Goal: Task Accomplishment & Management: Use online tool/utility

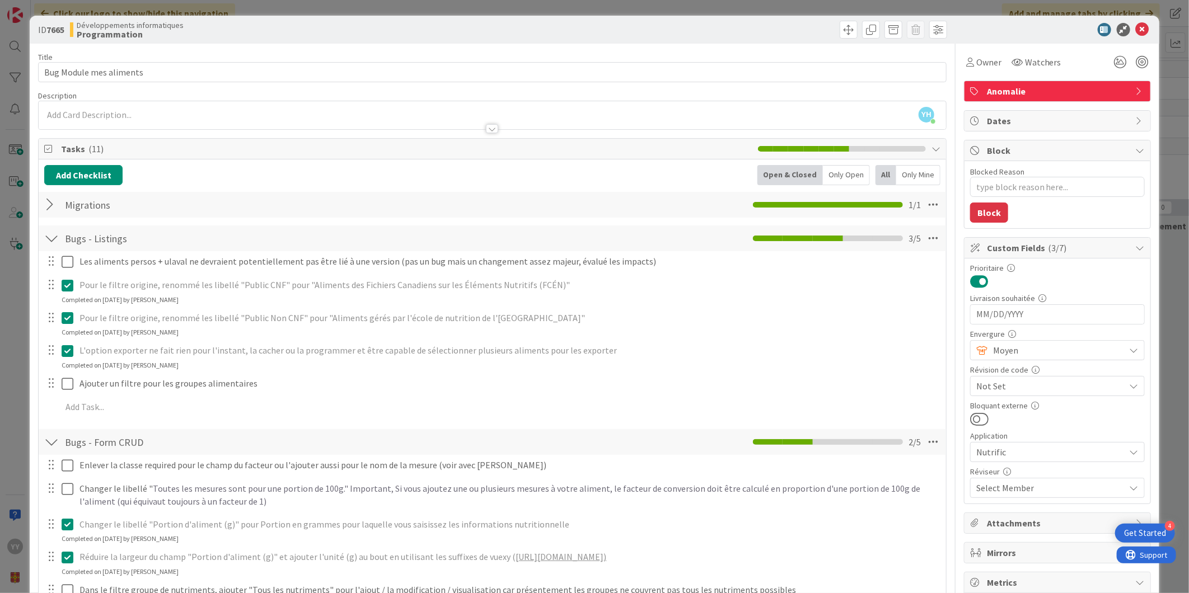
scroll to position [279, 0]
click at [1136, 30] on icon at bounding box center [1142, 29] width 13 height 13
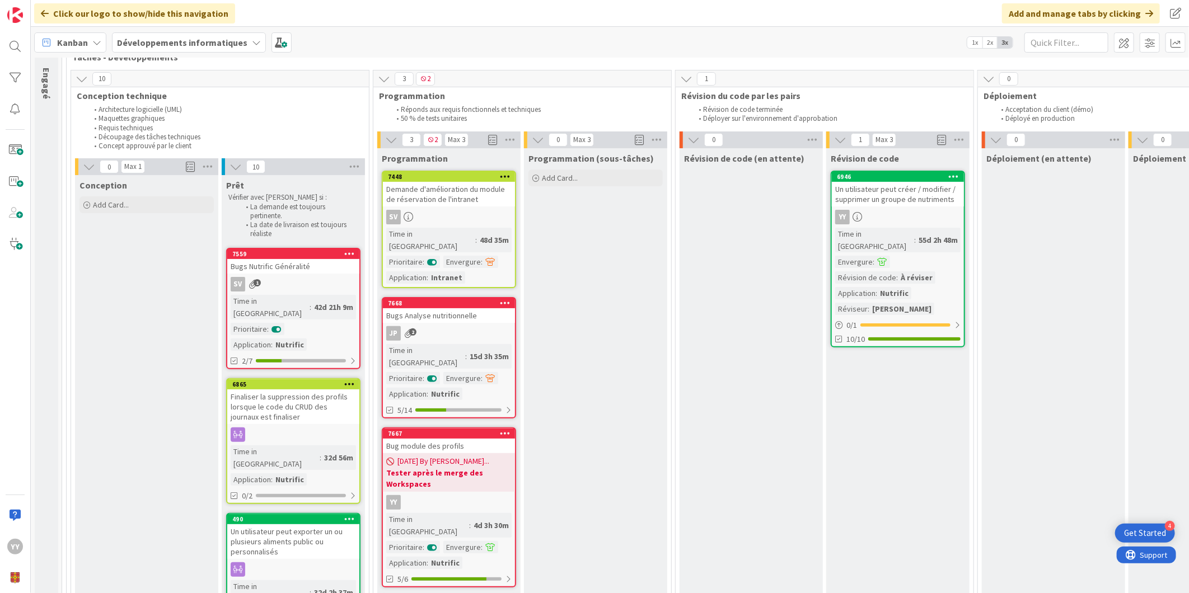
scroll to position [62, 0]
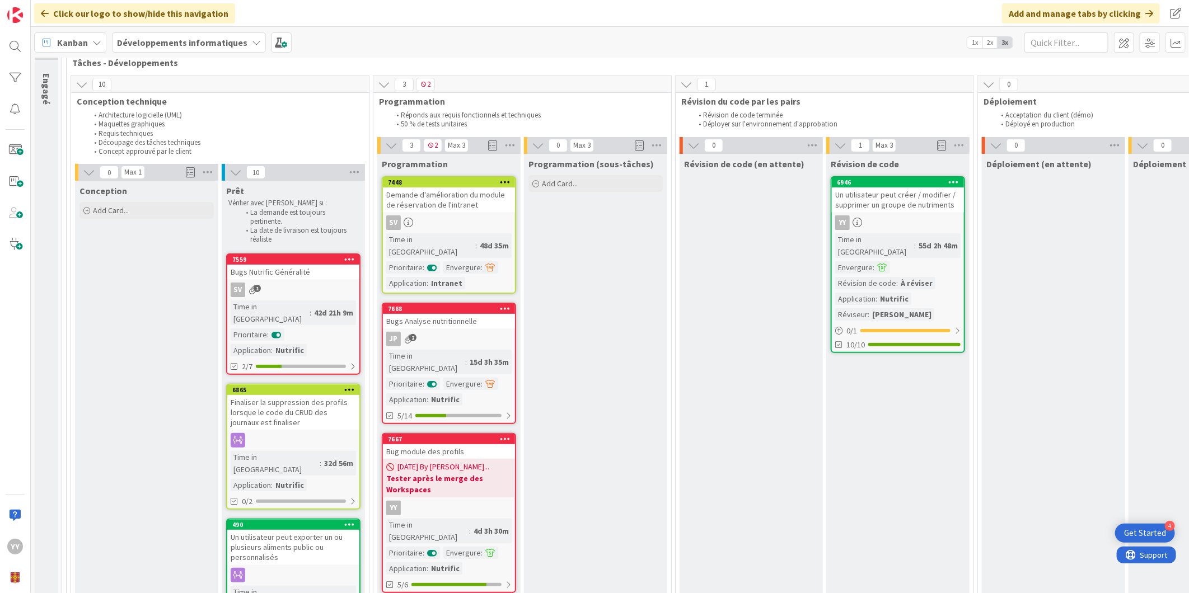
click at [885, 227] on div "YY" at bounding box center [898, 223] width 132 height 15
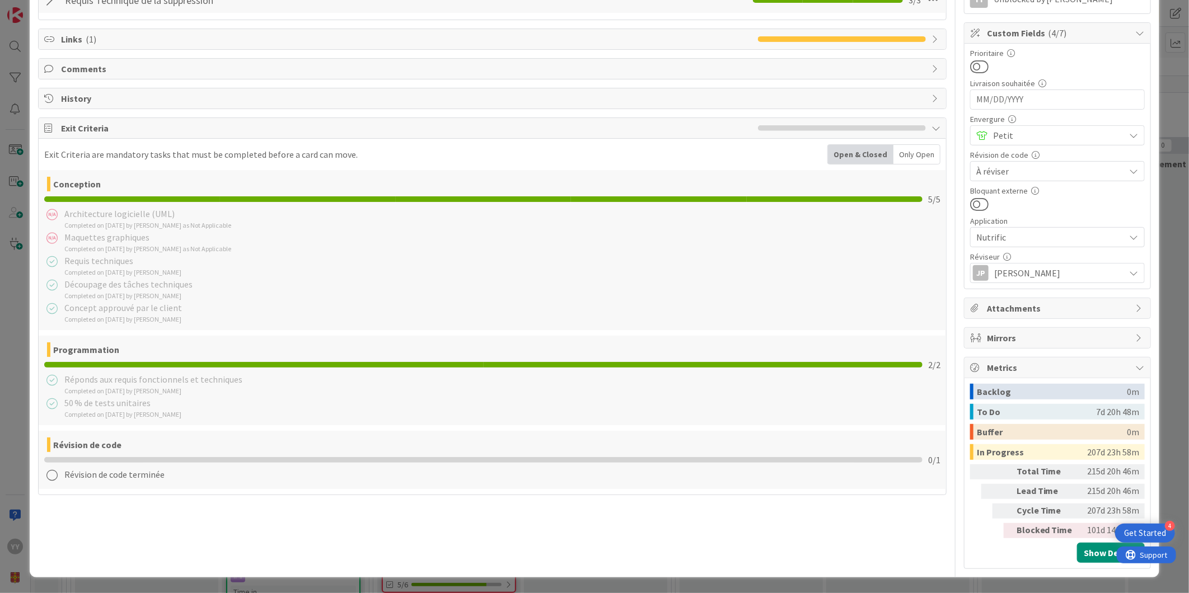
scroll to position [53, 0]
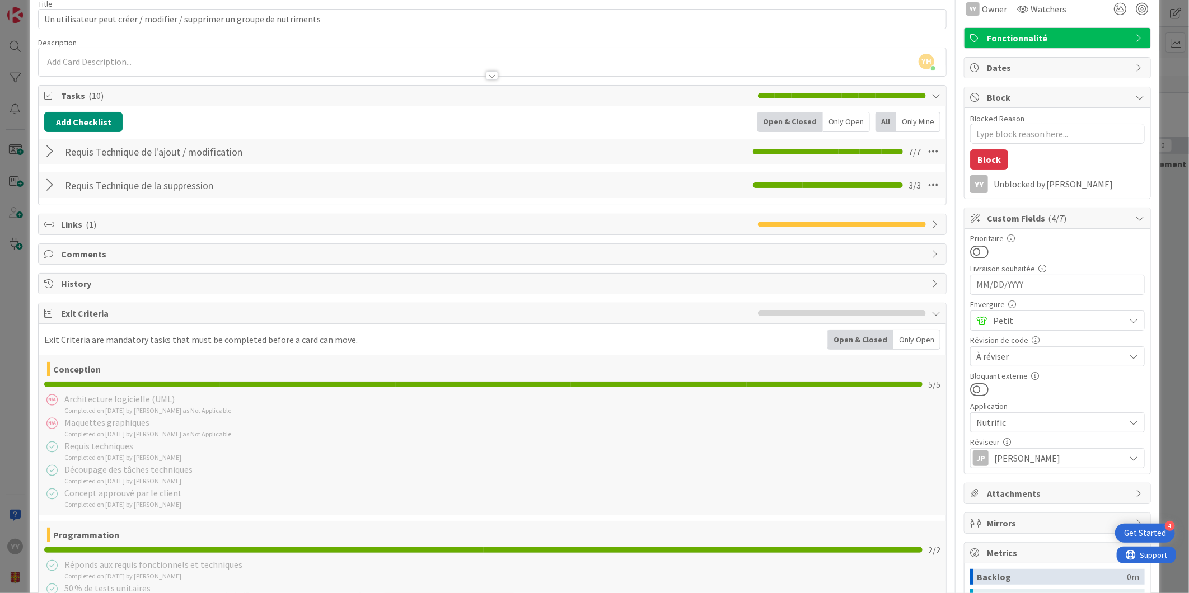
click at [625, 228] on span "Links ( 1 )" at bounding box center [406, 224] width 691 height 13
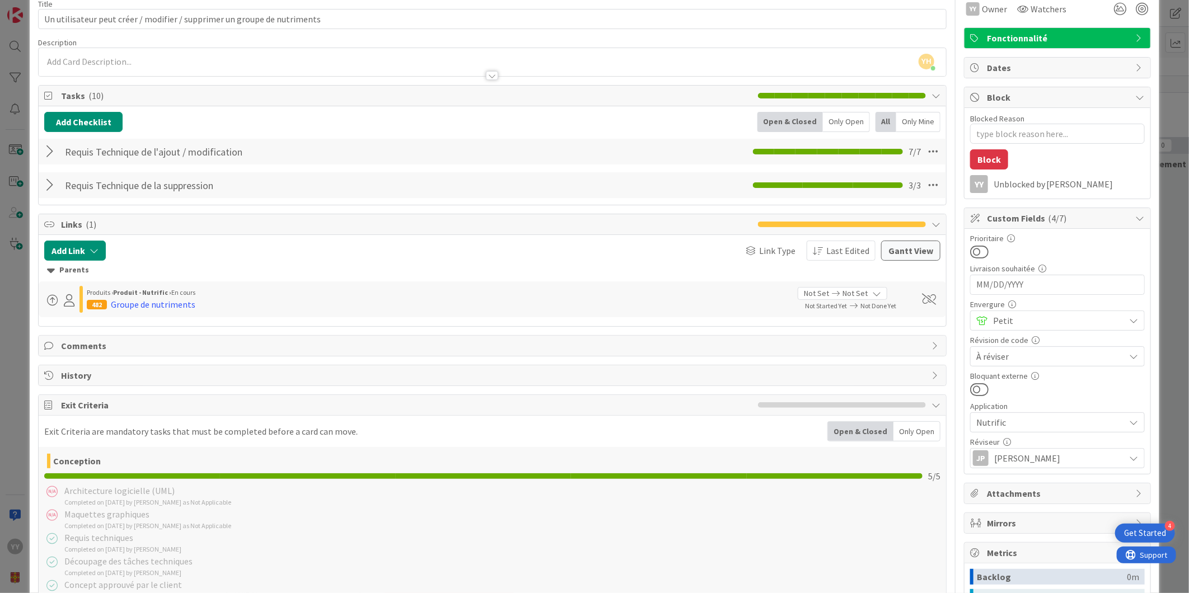
click at [625, 228] on span "Links ( 1 )" at bounding box center [406, 224] width 691 height 13
type textarea "x"
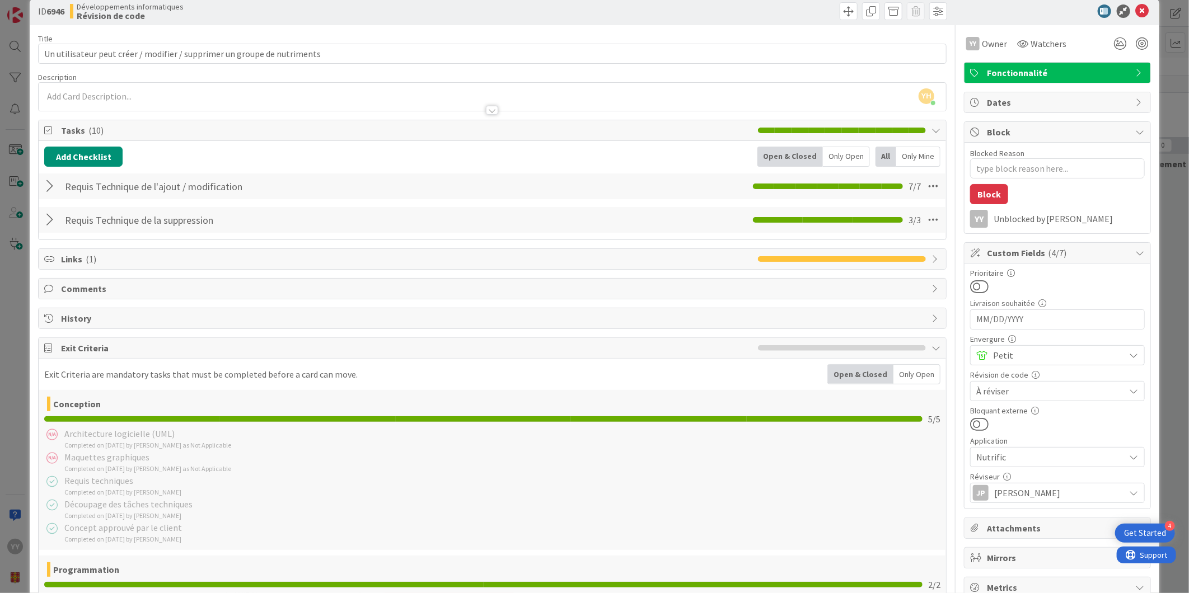
scroll to position [0, 0]
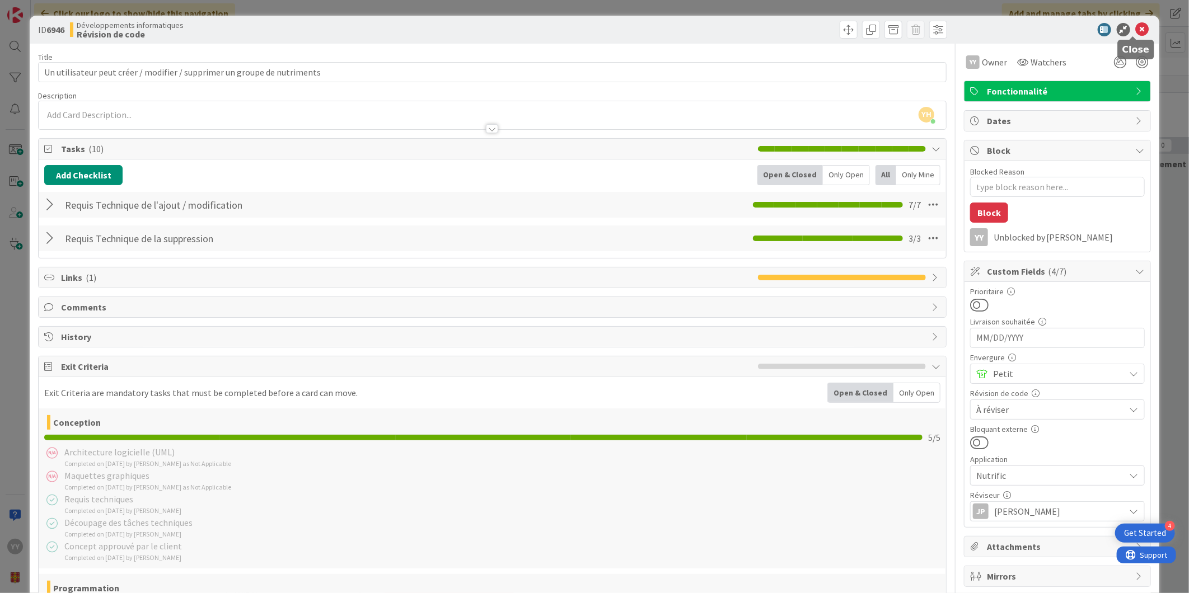
click at [1136, 23] on icon at bounding box center [1142, 29] width 13 height 13
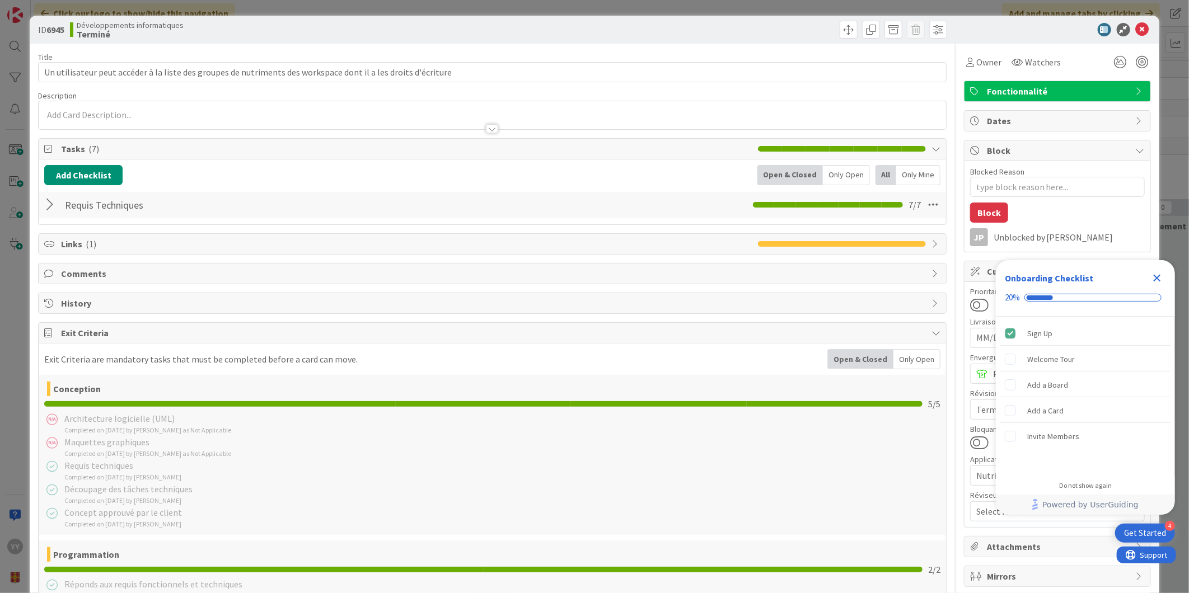
click at [1153, 276] on icon "Close Checklist" at bounding box center [1157, 278] width 13 height 13
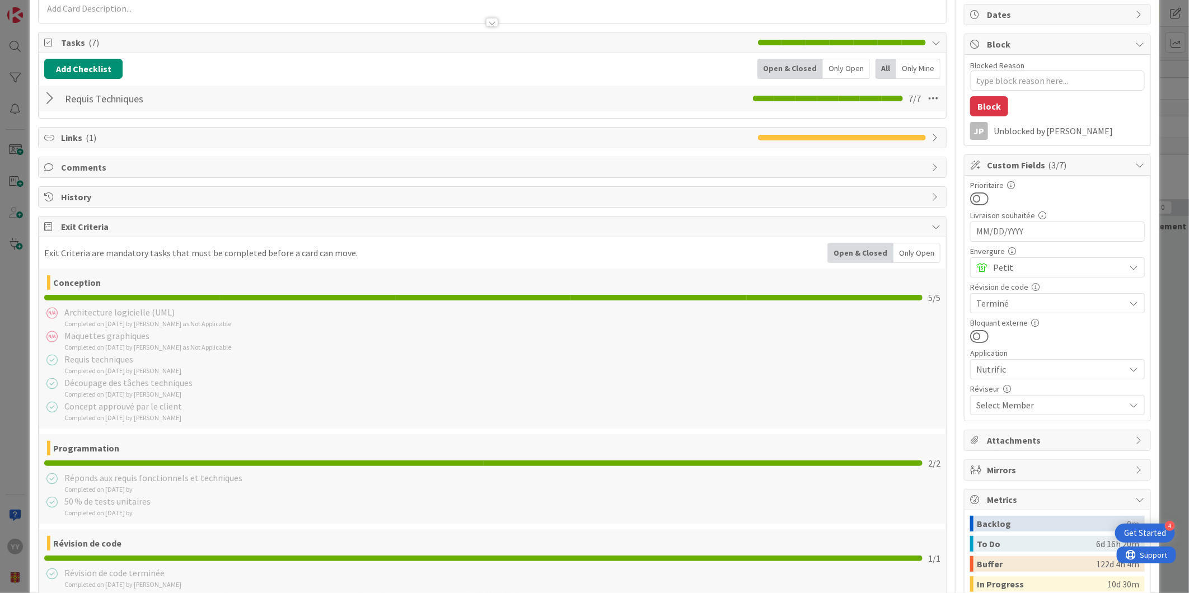
scroll to position [240, 0]
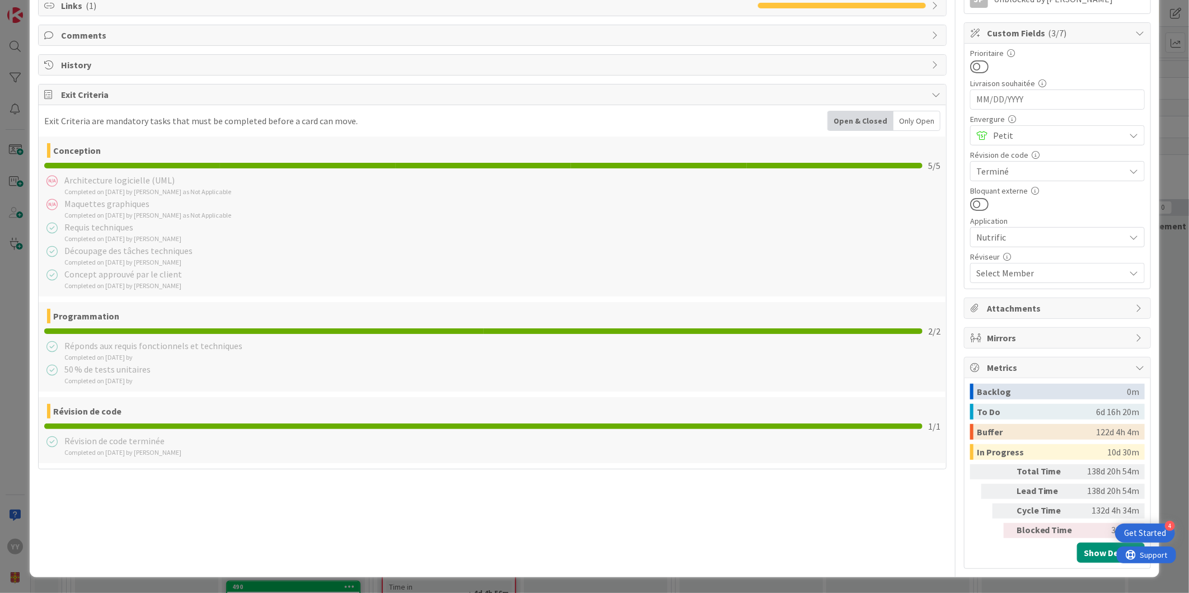
click at [1045, 169] on span "Terminé" at bounding box center [1047, 171] width 143 height 16
type textarea "x"
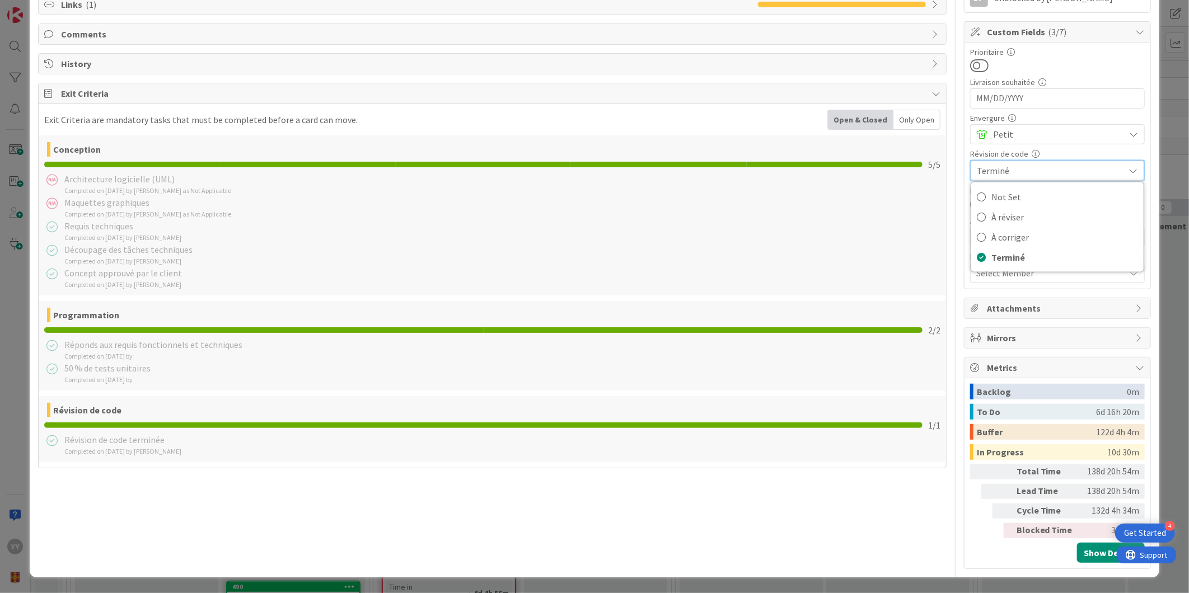
click at [1045, 169] on span "Terminé" at bounding box center [1048, 171] width 142 height 16
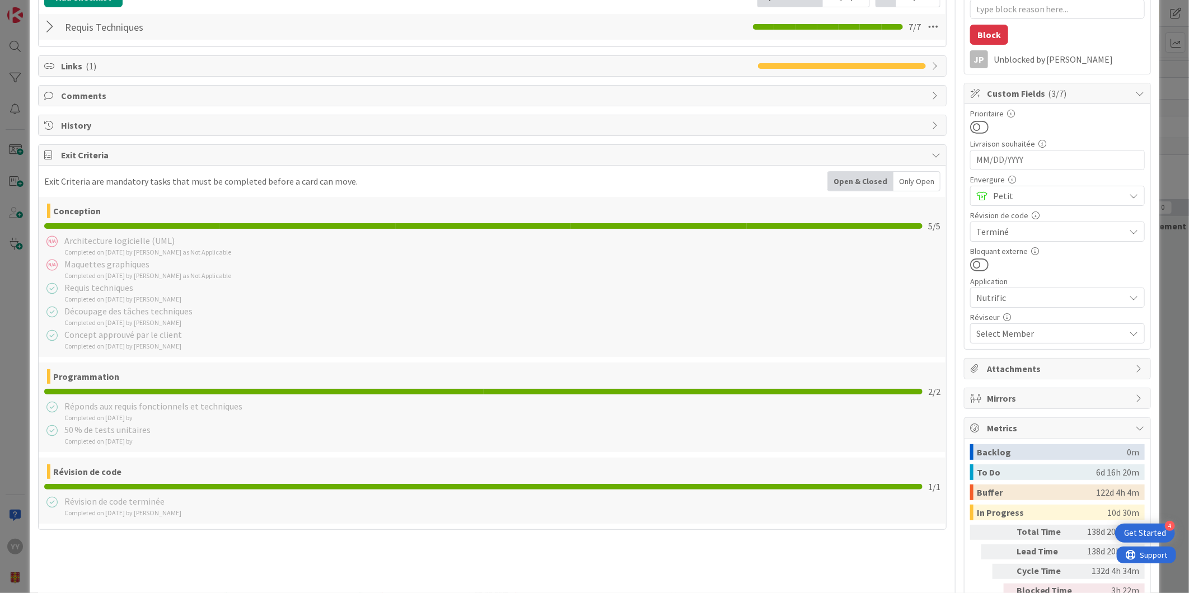
scroll to position [0, 0]
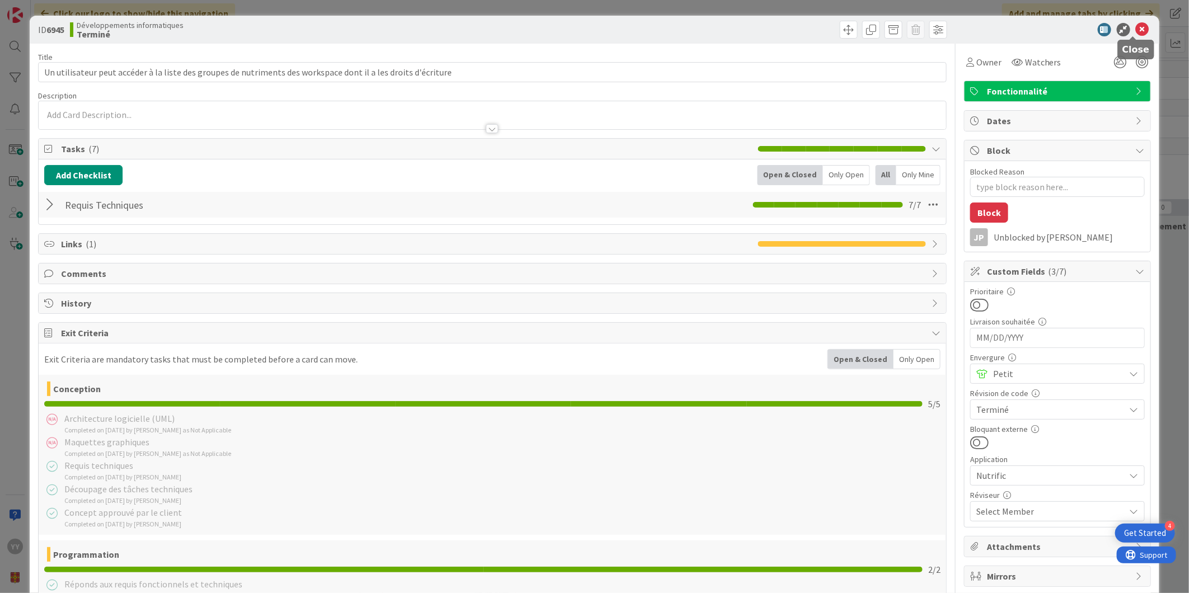
click at [1139, 27] on icon at bounding box center [1142, 29] width 13 height 13
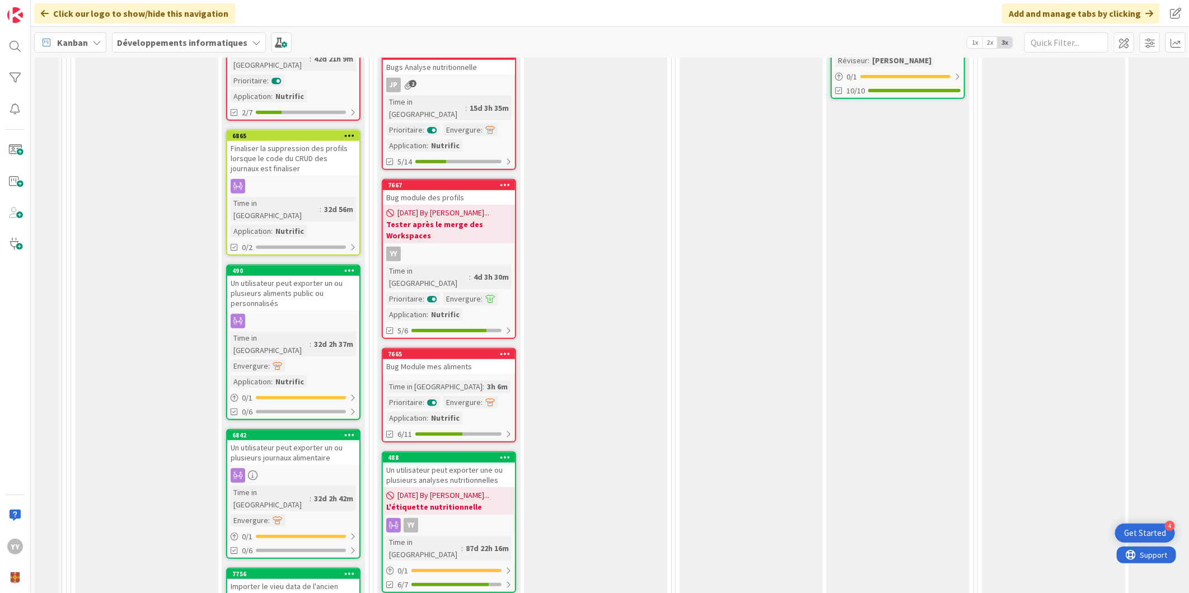
scroll to position [373, 0]
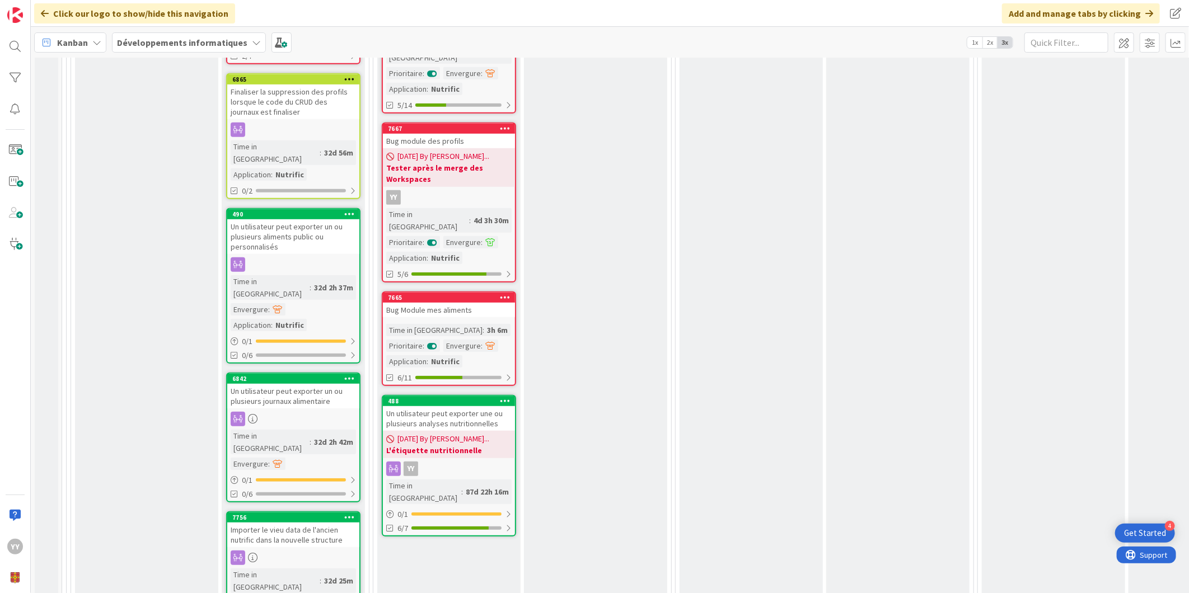
click at [474, 303] on div "Bug Module mes aliments" at bounding box center [449, 310] width 132 height 15
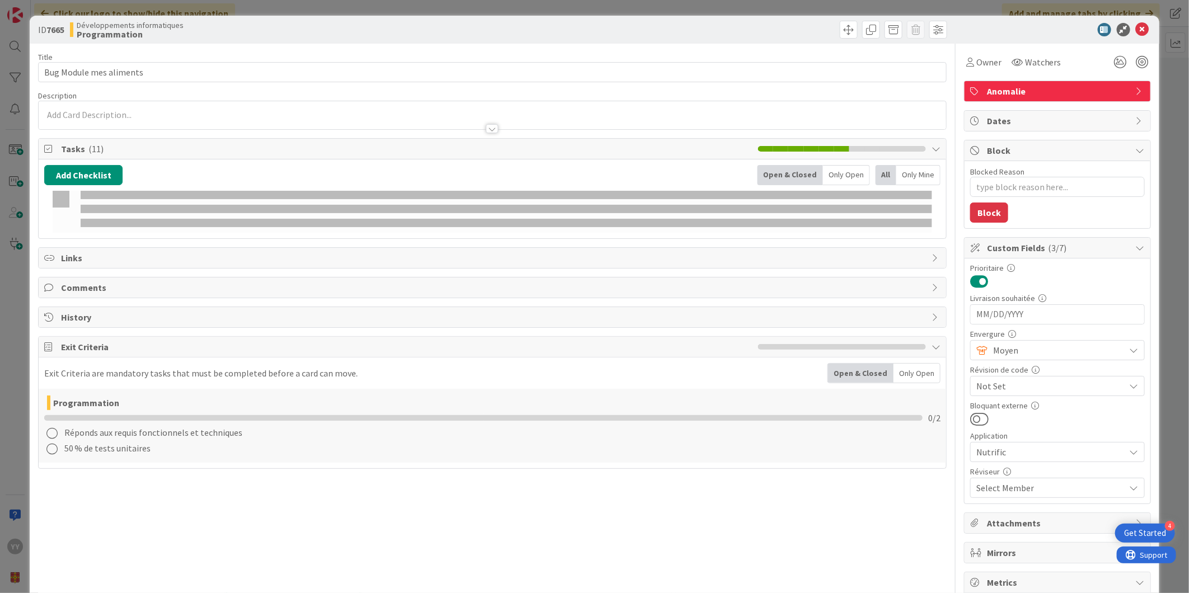
type textarea "x"
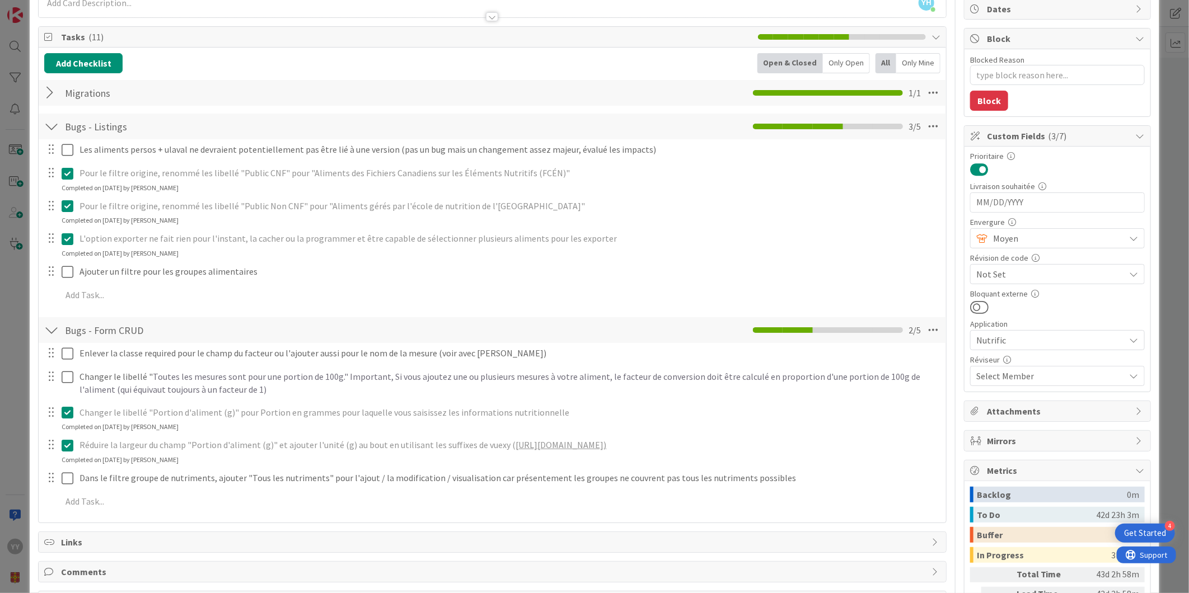
scroll to position [298, 0]
